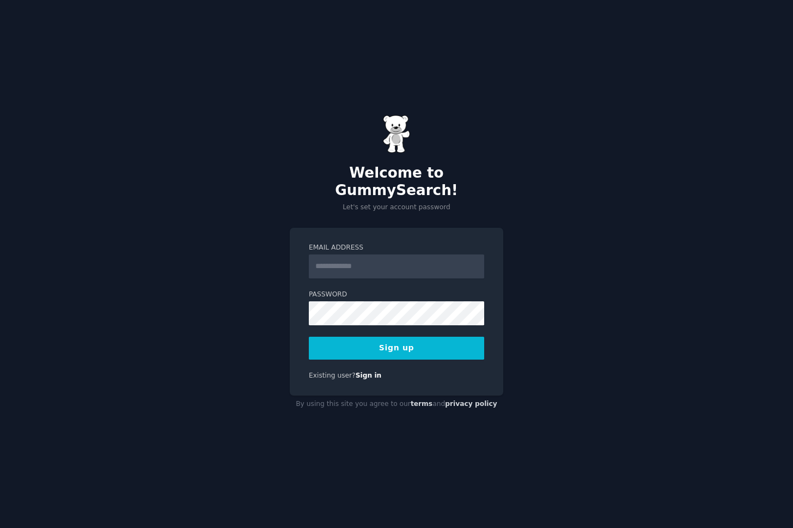
click at [338, 255] on input "Email Address" at bounding box center [396, 266] width 175 height 24
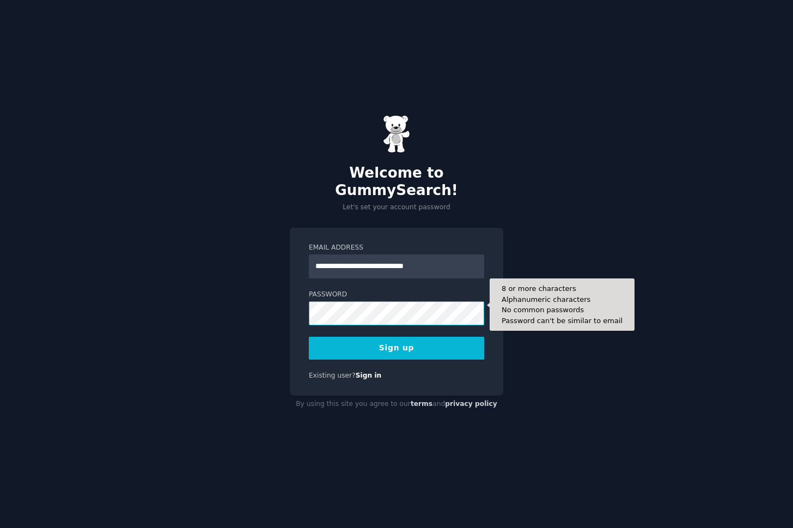
click at [309, 337] on button "Sign up" at bounding box center [396, 348] width 175 height 23
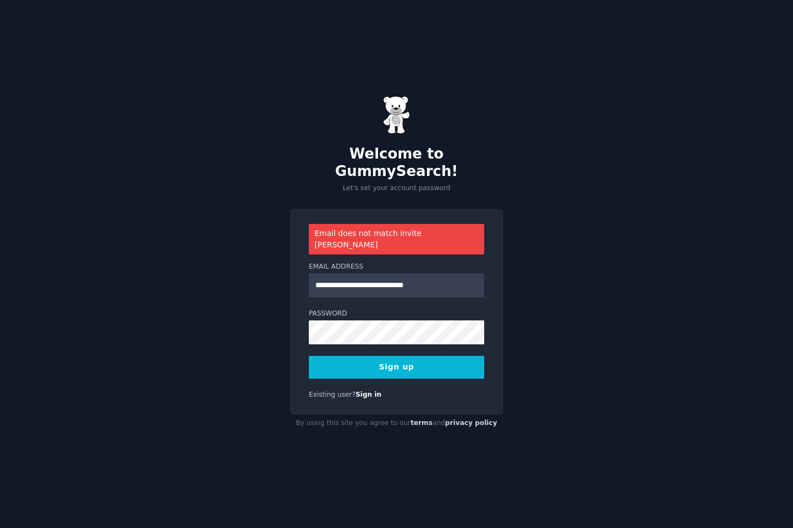
click at [405, 361] on button "Sign up" at bounding box center [396, 367] width 175 height 23
click at [374, 274] on input "**********" at bounding box center [396, 286] width 175 height 24
drag, startPoint x: 363, startPoint y: 273, endPoint x: 471, endPoint y: 273, distance: 107.9
click at [471, 274] on input "**********" at bounding box center [396, 286] width 175 height 24
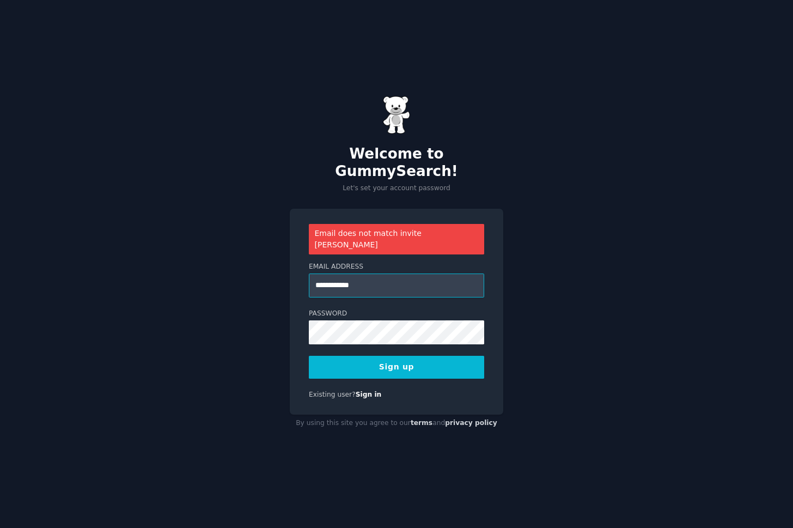
click at [343, 274] on input "**********" at bounding box center [396, 286] width 175 height 24
click at [375, 274] on input "**********" at bounding box center [396, 286] width 175 height 24
type input "**********"
click at [309, 356] on button "Sign up" at bounding box center [396, 367] width 175 height 23
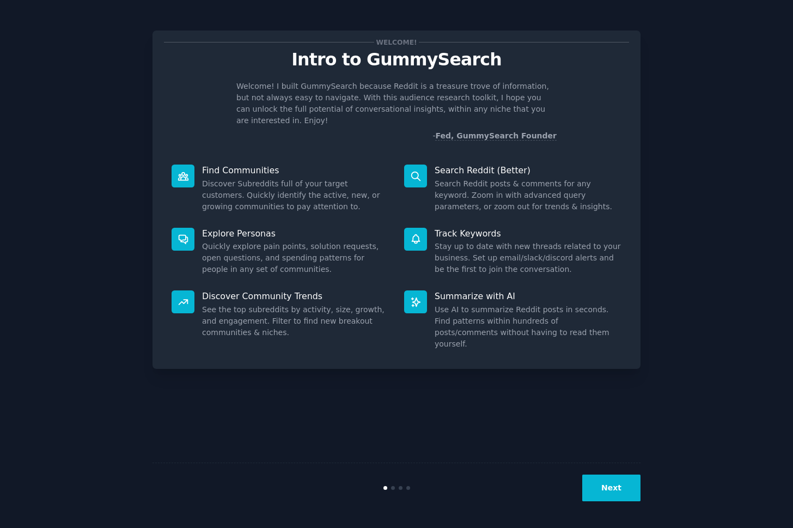
click at [609, 481] on button "Next" at bounding box center [612, 488] width 58 height 27
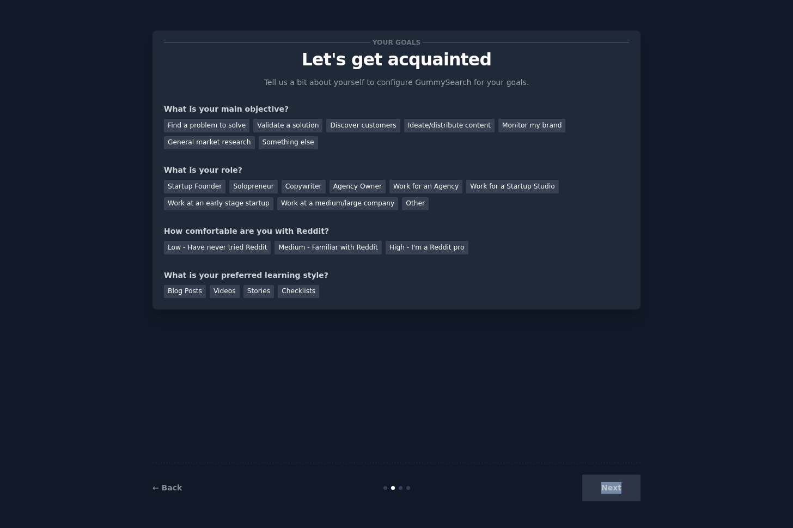
click at [609, 481] on div "Next" at bounding box center [559, 488] width 163 height 27
click at [266, 129] on div "Validate a solution" at bounding box center [287, 126] width 69 height 14
click at [333, 125] on div "Discover customers" at bounding box center [363, 126] width 74 height 14
click at [266, 113] on div "What is your main objective?" at bounding box center [396, 109] width 465 height 11
click at [269, 120] on div "Validate a solution" at bounding box center [287, 126] width 69 height 14
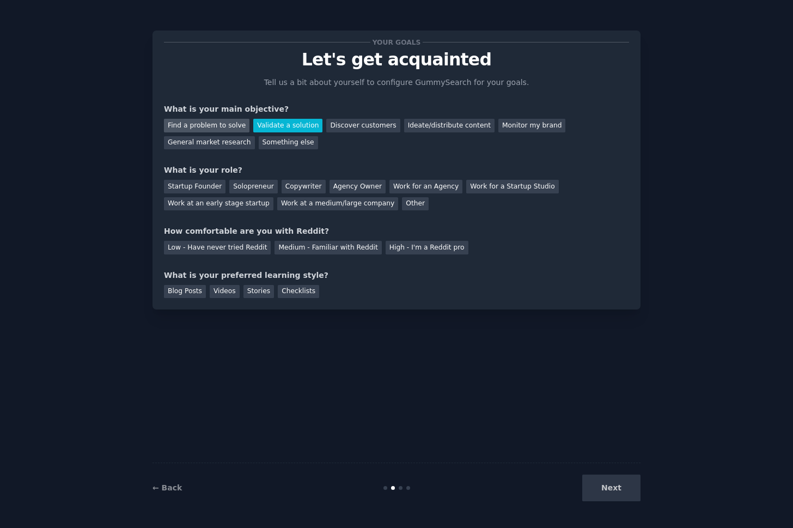
click at [222, 132] on div "Find a problem to solve" at bounding box center [207, 126] width 86 height 14
click at [246, 189] on div "Solopreneur" at bounding box center [253, 187] width 48 height 14
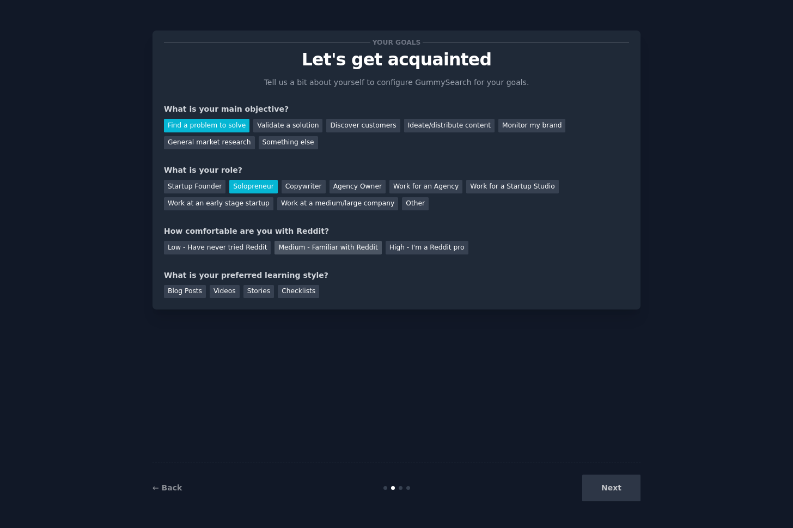
click at [348, 248] on div "Medium - Familiar with Reddit" at bounding box center [328, 248] width 107 height 14
click at [217, 295] on div "Videos" at bounding box center [225, 292] width 30 height 14
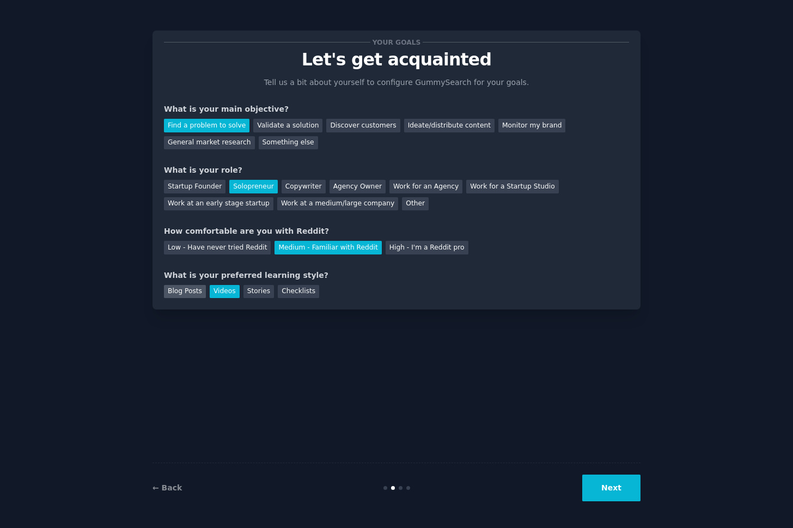
click at [197, 295] on div "Blog Posts" at bounding box center [185, 292] width 42 height 14
click at [254, 295] on div "Stories" at bounding box center [259, 292] width 31 height 14
click at [198, 292] on div "Blog Posts" at bounding box center [185, 292] width 42 height 14
click at [253, 292] on div "Stories" at bounding box center [259, 292] width 31 height 14
click at [613, 480] on button "Next" at bounding box center [612, 488] width 58 height 27
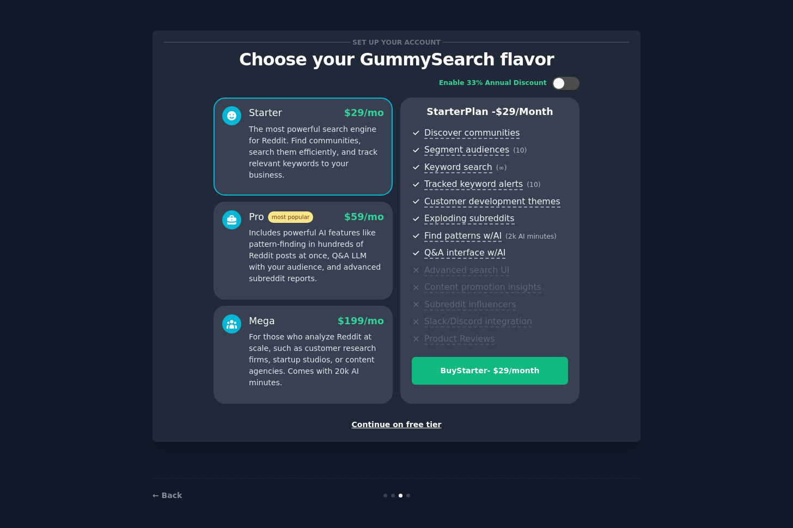
click at [391, 421] on div "Continue on free tier" at bounding box center [396, 424] width 465 height 11
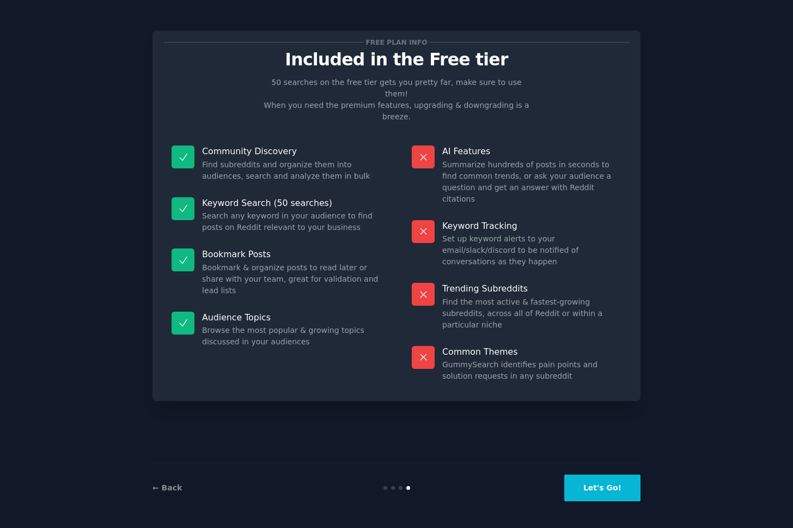
click at [594, 484] on button "Let's Go!" at bounding box center [603, 488] width 76 height 27
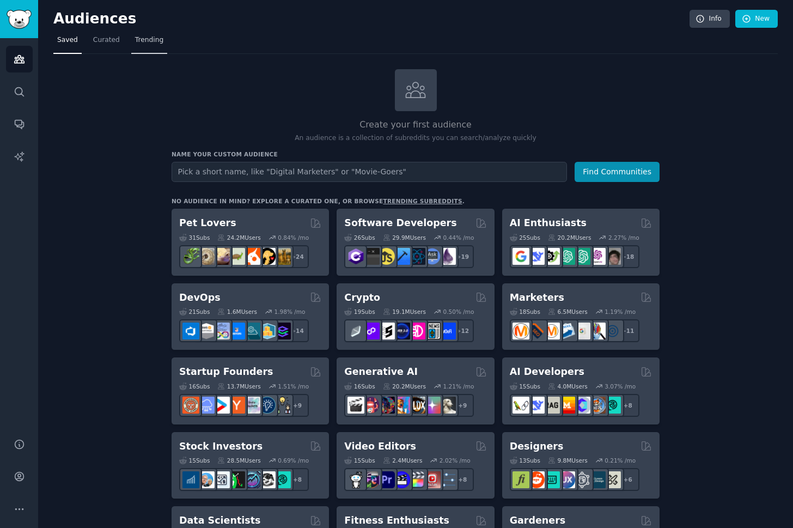
click at [149, 41] on span "Trending" at bounding box center [149, 40] width 28 height 10
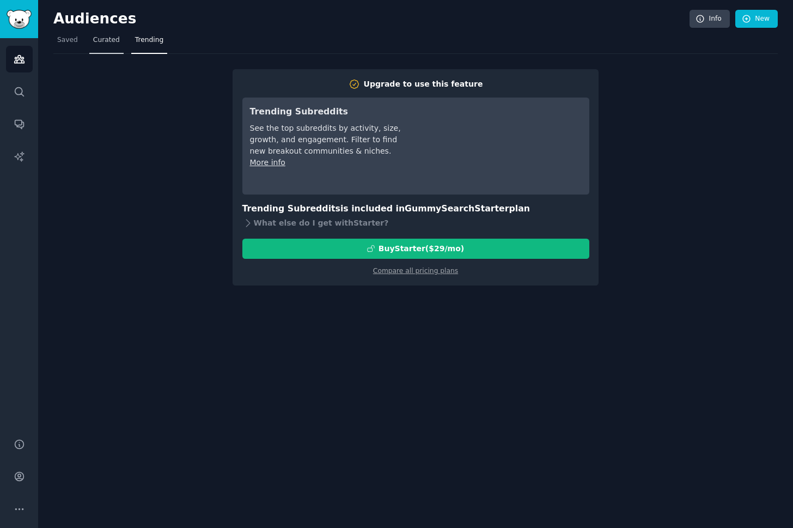
click at [116, 46] on link "Curated" at bounding box center [106, 43] width 34 height 22
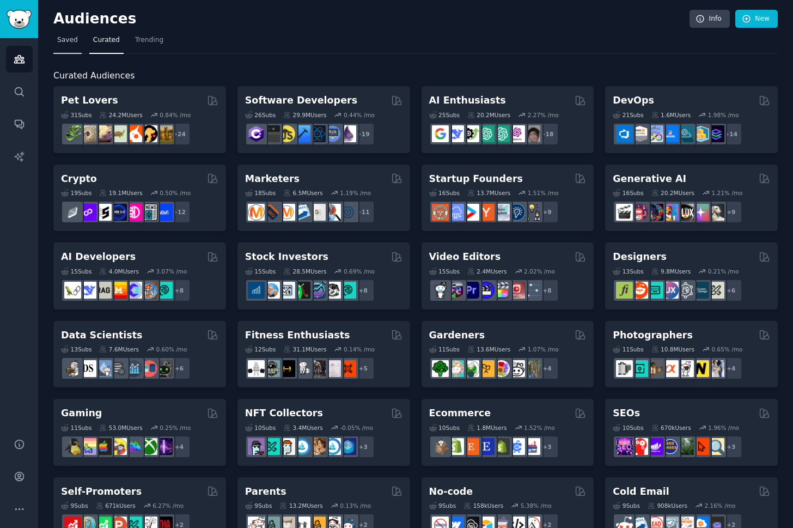
click at [60, 39] on span "Saved" at bounding box center [67, 40] width 21 height 10
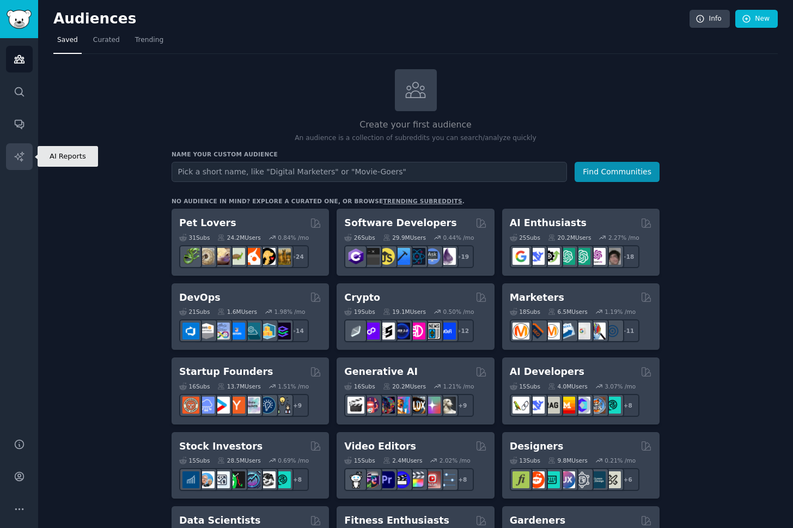
click at [30, 148] on link "AI Reports" at bounding box center [19, 156] width 27 height 27
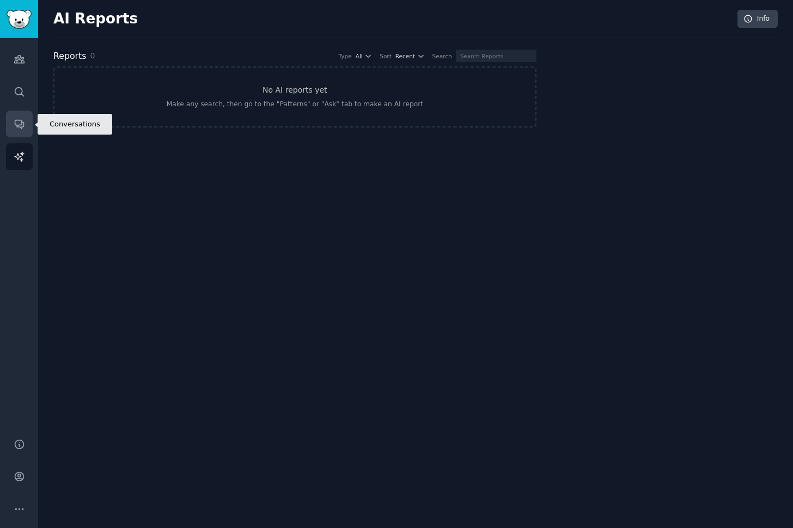
click at [24, 115] on link "Conversations" at bounding box center [19, 124] width 27 height 27
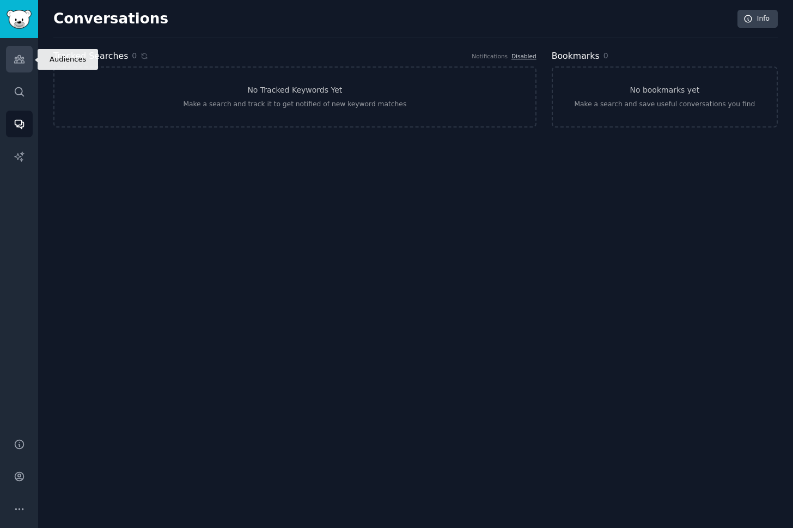
click at [20, 61] on icon "Sidebar" at bounding box center [19, 58] width 11 height 11
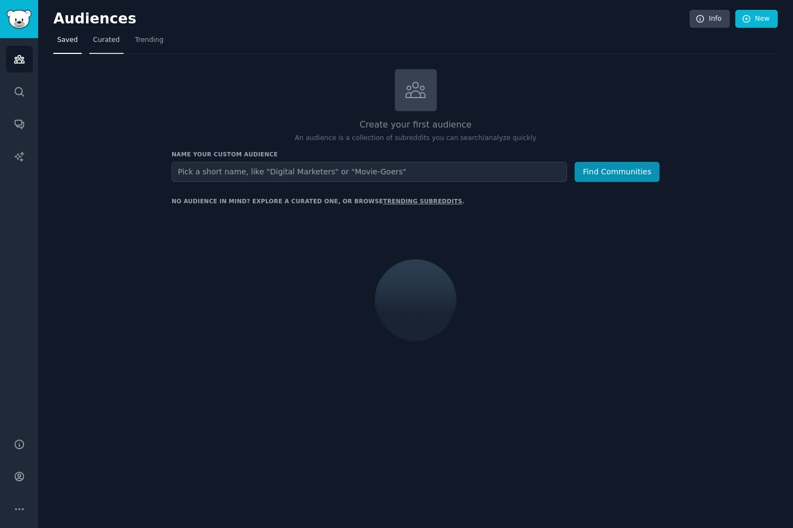
click at [110, 41] on span "Curated" at bounding box center [106, 40] width 27 height 10
